Goal: Information Seeking & Learning: Learn about a topic

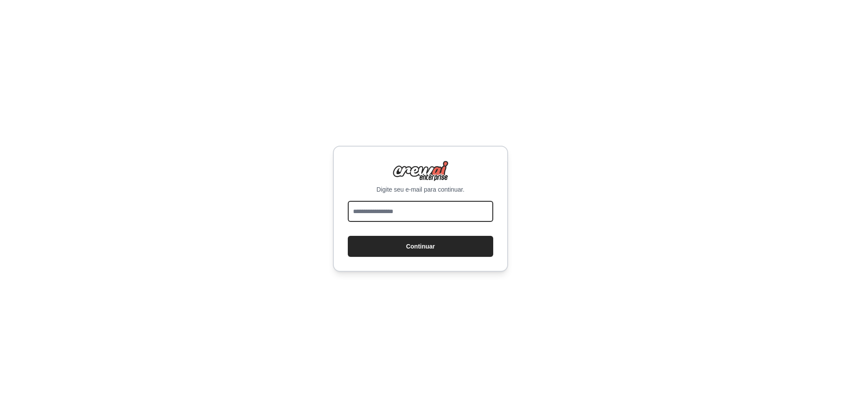
click at [408, 209] on input "email" at bounding box center [420, 211] width 145 height 21
type input "**********"
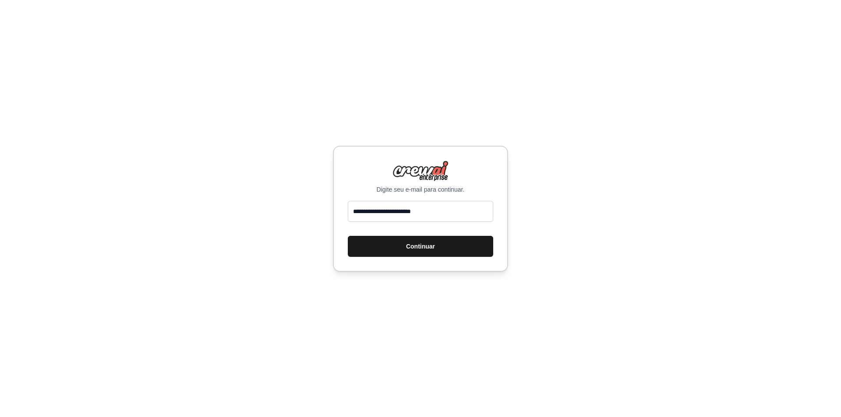
click at [428, 246] on font "Continuar" at bounding box center [420, 246] width 29 height 7
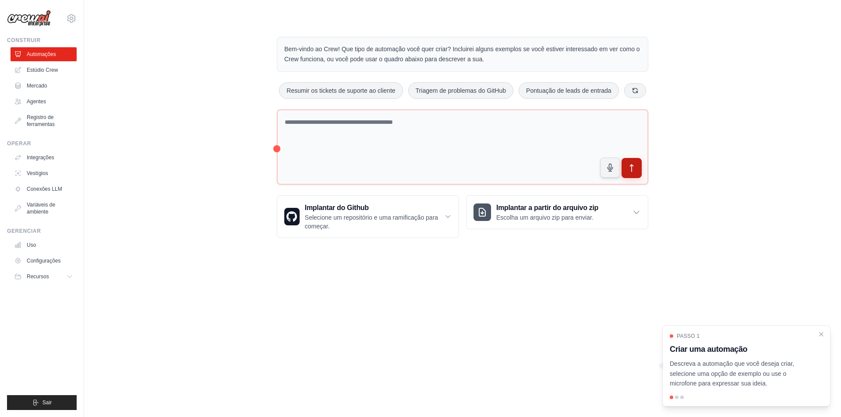
click at [631, 171] on icon "submit" at bounding box center [631, 168] width 9 height 9
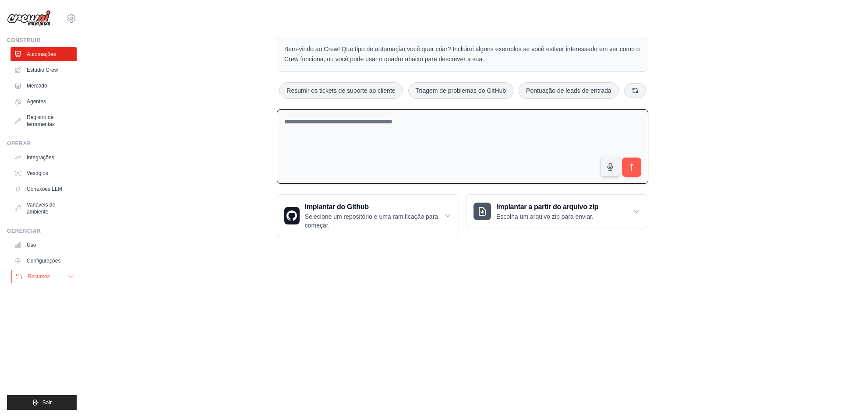
click at [48, 280] on button "Recursos" at bounding box center [44, 277] width 66 height 14
click at [51, 290] on font "Documentação" at bounding box center [48, 292] width 35 height 6
